Goal: Find contact information: Find phone

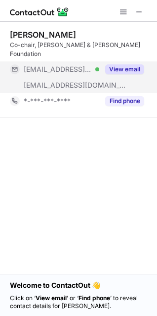
click at [114, 64] on button "View email" at bounding box center [124, 69] width 39 height 10
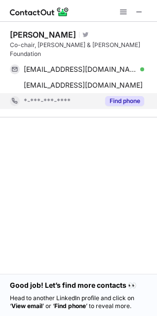
click at [119, 93] on div "Find phone" at bounding box center [121, 101] width 45 height 16
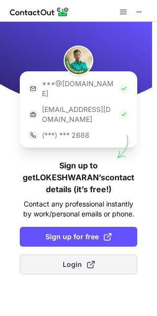
click at [72, 259] on span "Login" at bounding box center [79, 264] width 32 height 10
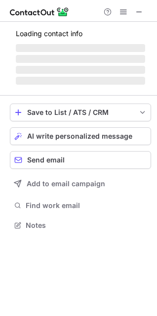
scroll to position [206, 157]
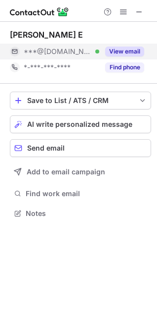
click at [118, 48] on button "View email" at bounding box center [124, 52] width 39 height 10
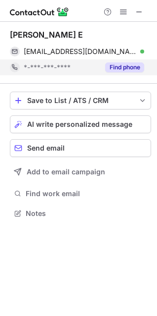
click at [132, 64] on button "Find phone" at bounding box center [124, 67] width 39 height 10
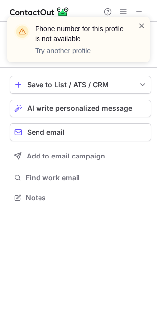
scroll to position [190, 157]
click at [145, 23] on span at bounding box center [142, 26] width 8 height 10
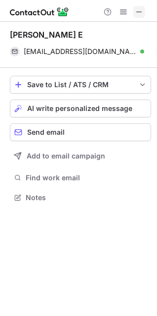
click at [138, 16] on span at bounding box center [140, 12] width 8 height 8
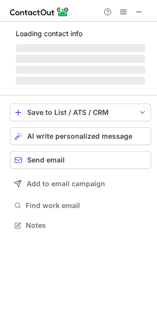
scroll to position [4, 4]
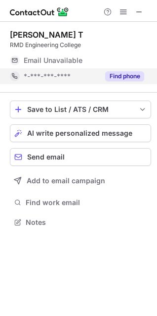
click at [121, 73] on button "Find phone" at bounding box center [124, 76] width 39 height 10
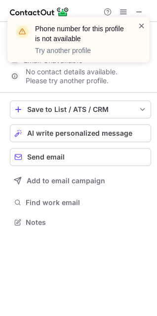
click at [141, 25] on span at bounding box center [142, 26] width 8 height 10
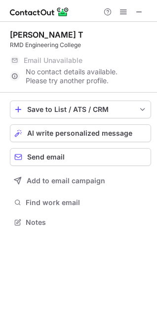
click at [83, 57] on div "Email Unavailable" at bounding box center [73, 60] width 99 height 9
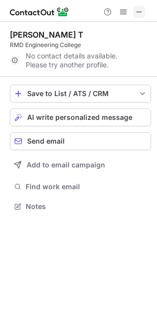
click at [142, 10] on span at bounding box center [140, 12] width 8 height 8
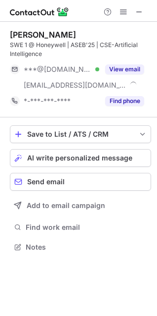
scroll to position [239, 157]
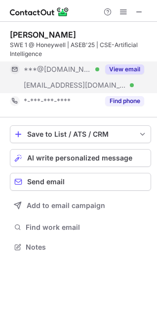
click at [124, 66] on button "View email" at bounding box center [124, 69] width 39 height 10
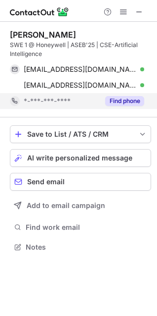
click at [124, 97] on button "Find phone" at bounding box center [124, 101] width 39 height 10
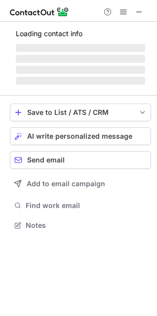
scroll to position [231, 157]
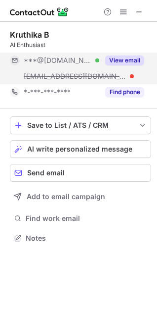
click at [112, 59] on button "View email" at bounding box center [124, 60] width 39 height 10
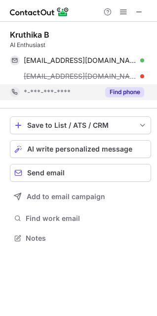
click at [114, 89] on button "Find phone" at bounding box center [124, 92] width 39 height 10
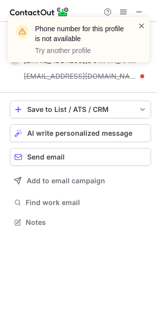
scroll to position [215, 157]
click at [142, 25] on span at bounding box center [142, 26] width 8 height 10
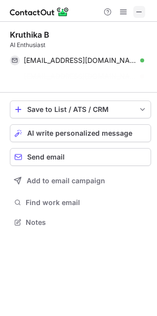
scroll to position [199, 157]
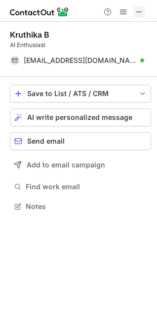
click at [138, 10] on span at bounding box center [140, 12] width 8 height 8
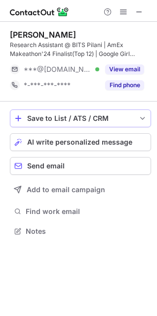
scroll to position [224, 157]
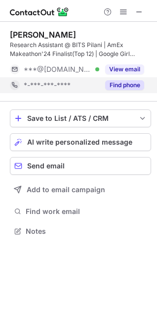
click at [110, 79] on div "Find phone" at bounding box center [121, 85] width 45 height 16
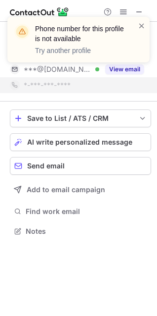
click at [116, 68] on div "Phone number for this profile is not available Try another profile" at bounding box center [79, 43] width 158 height 73
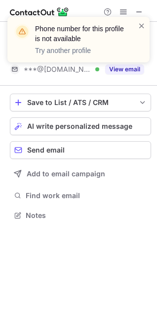
scroll to position [208, 157]
click at [143, 22] on span at bounding box center [142, 26] width 8 height 10
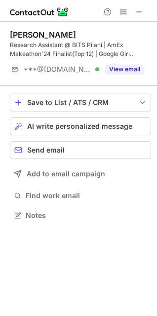
click at [124, 67] on button "View email" at bounding box center [124, 69] width 39 height 10
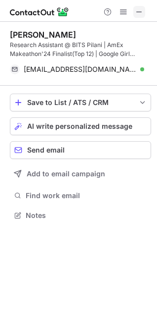
click at [142, 10] on span at bounding box center [140, 12] width 8 height 8
